Goal: Find specific page/section: Find specific page/section

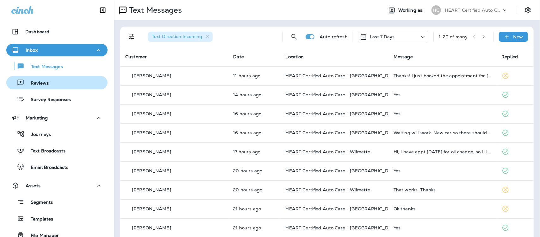
click at [33, 84] on p "Reviews" at bounding box center [36, 83] width 24 height 6
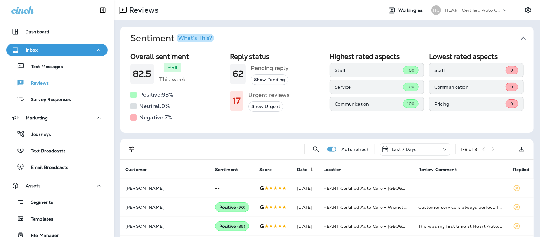
click at [520, 36] on icon "button" at bounding box center [524, 38] width 10 height 10
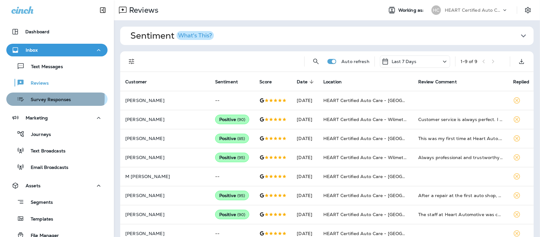
click at [43, 97] on p "Survey Responses" at bounding box center [47, 100] width 47 height 6
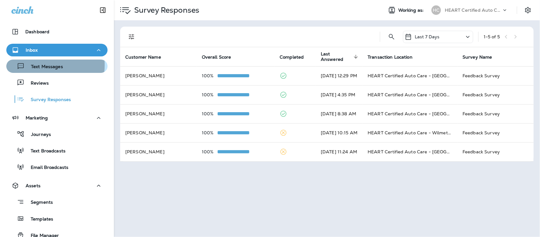
click at [37, 65] on p "Text Messages" at bounding box center [44, 67] width 38 height 6
